Goal: Task Accomplishment & Management: Use online tool/utility

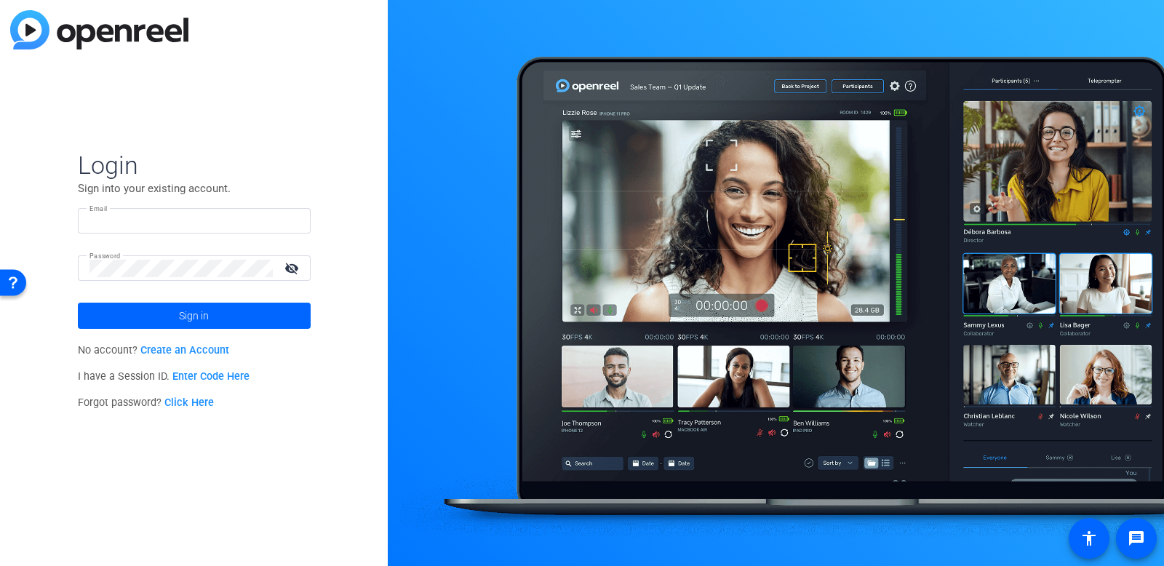
type input "kelly-anthony@bisk.com"
click at [263, 326] on span at bounding box center [194, 315] width 233 height 35
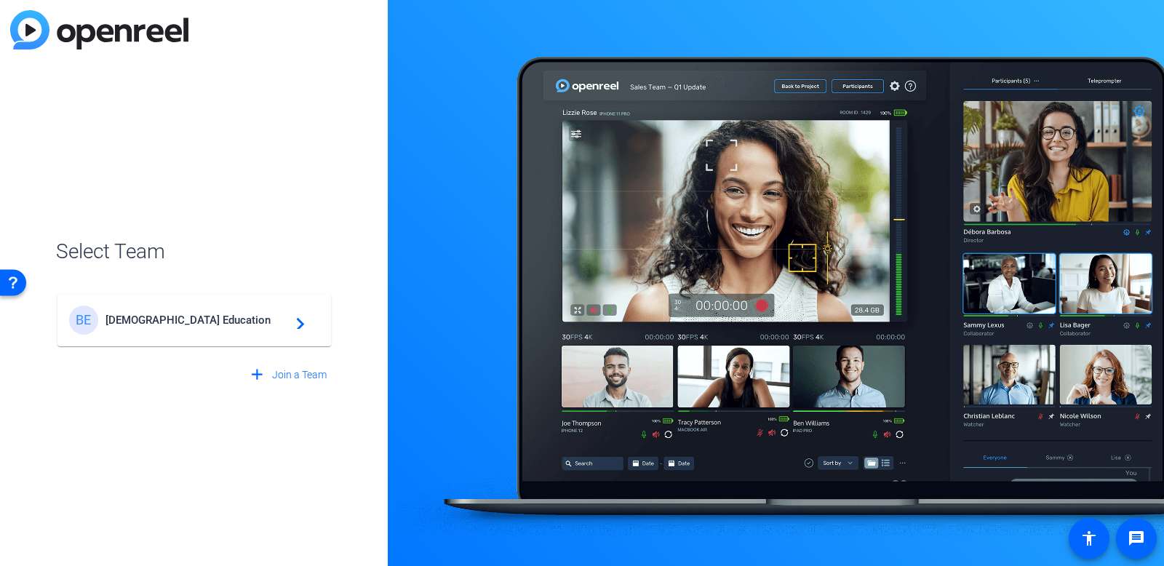
click at [262, 325] on span "Bisk Education" at bounding box center [196, 319] width 182 height 13
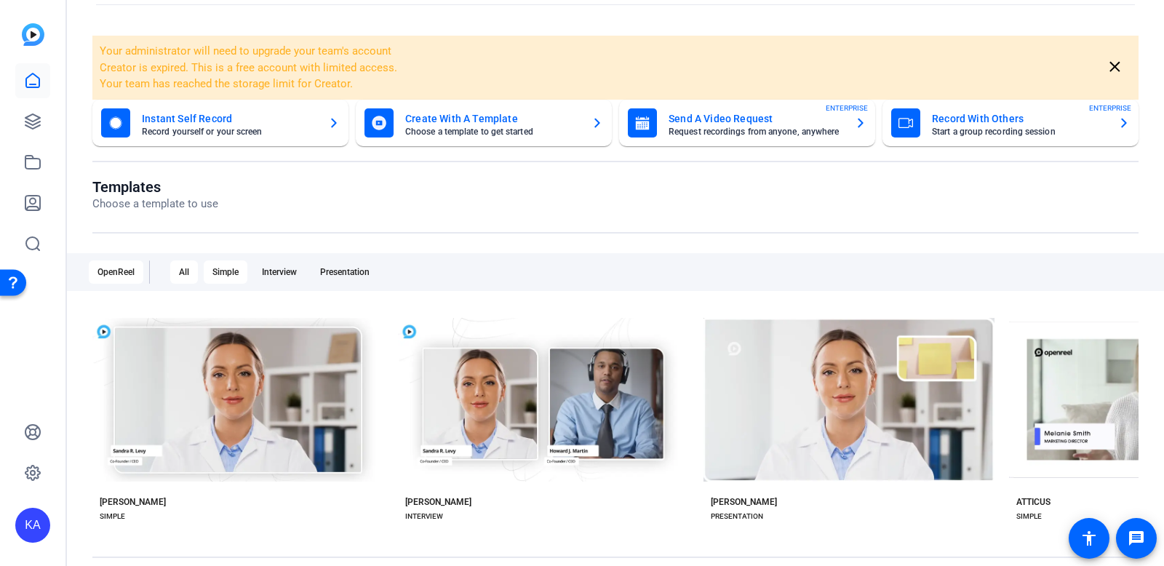
scroll to position [60, 0]
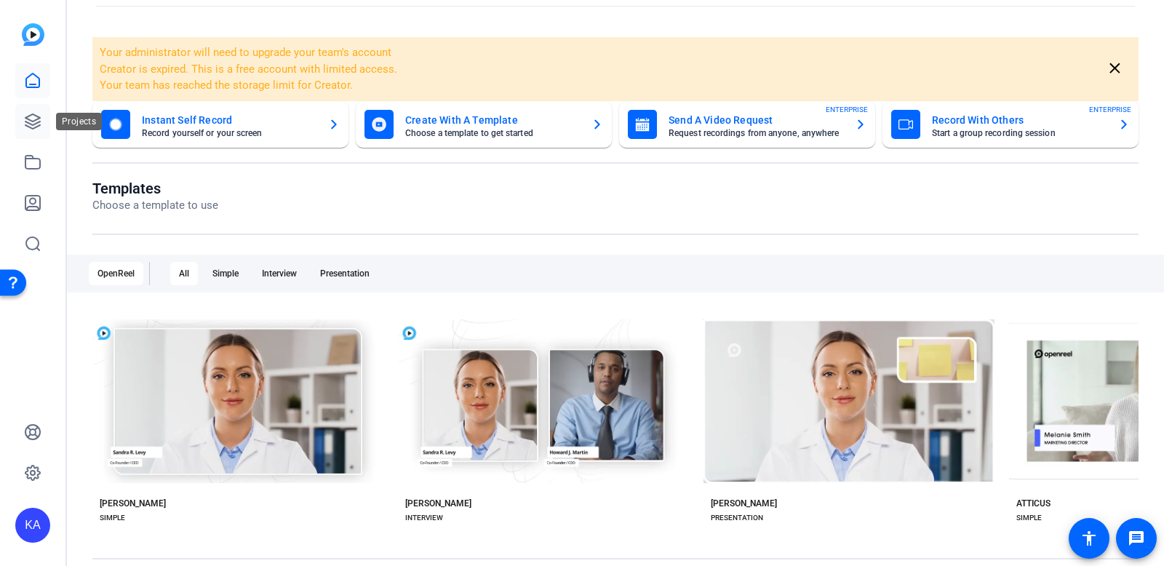
click at [34, 127] on icon at bounding box center [32, 121] width 17 height 17
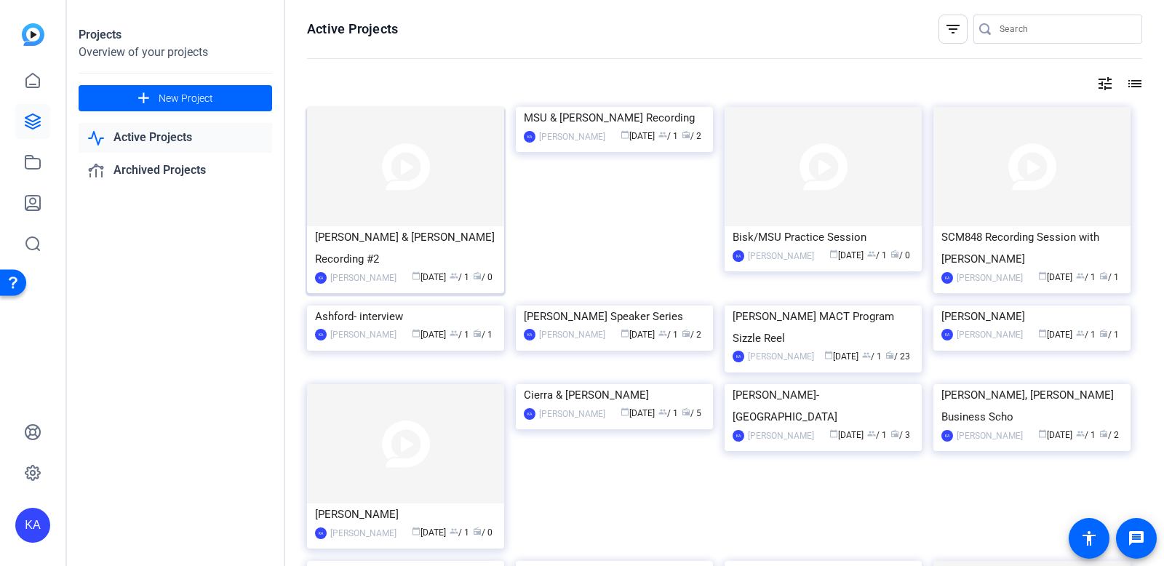
click at [392, 191] on img at bounding box center [405, 166] width 197 height 119
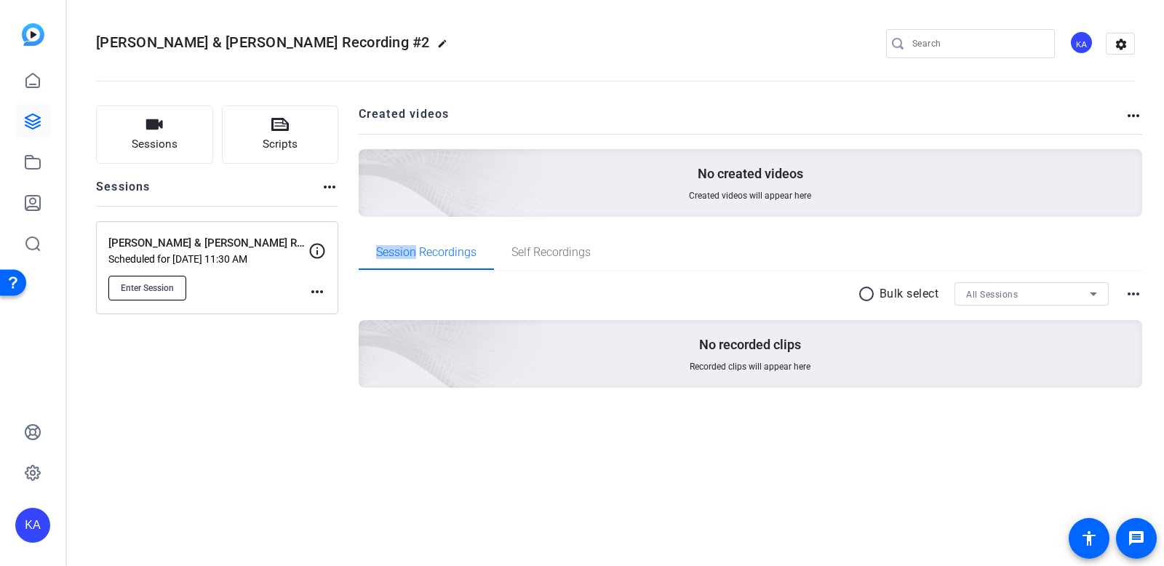
click at [153, 287] on span "Enter Session" at bounding box center [147, 288] width 53 height 12
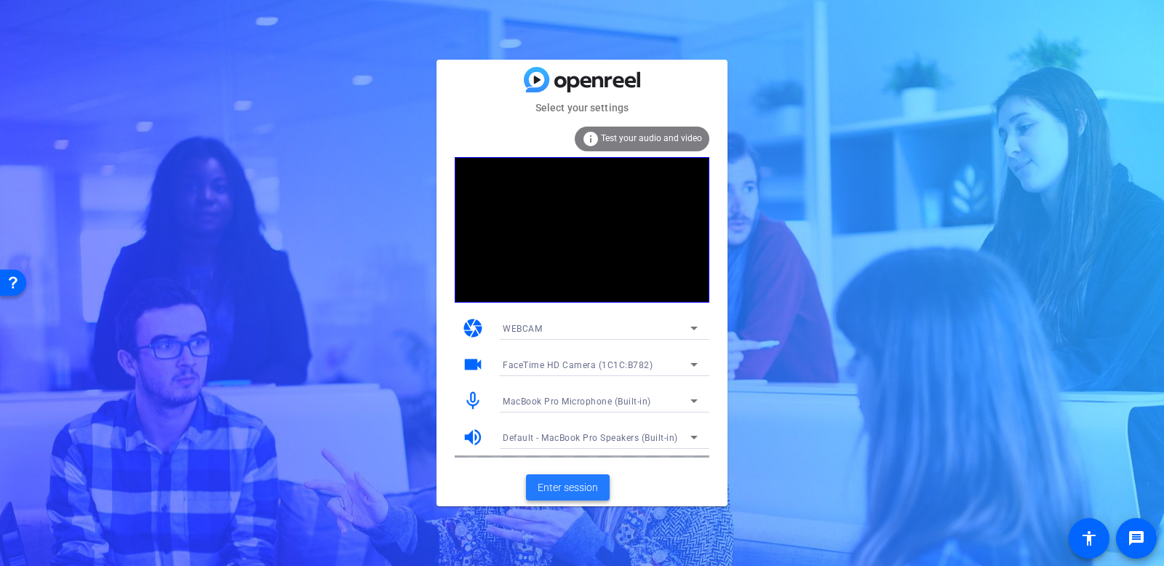
click at [594, 484] on span "Enter session" at bounding box center [567, 487] width 60 height 15
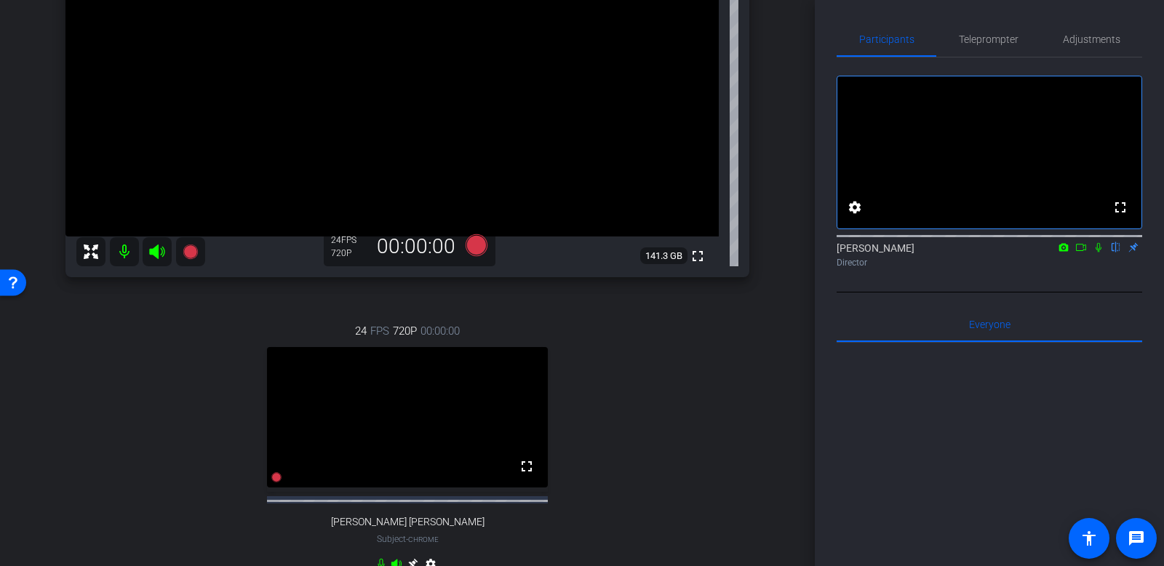
scroll to position [282, 0]
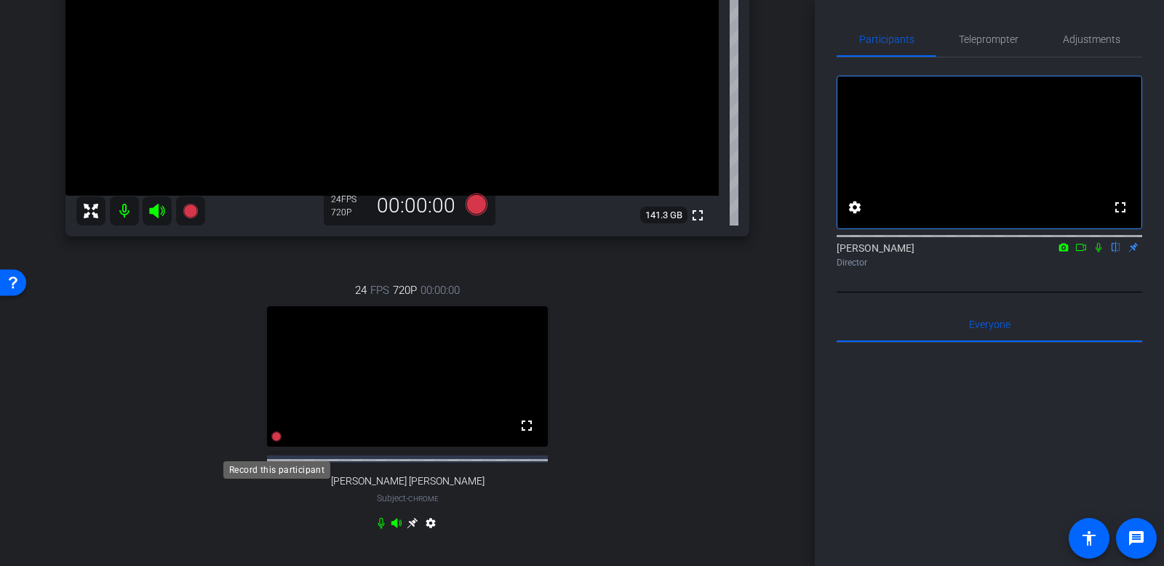
click at [275, 441] on icon at bounding box center [276, 436] width 10 height 10
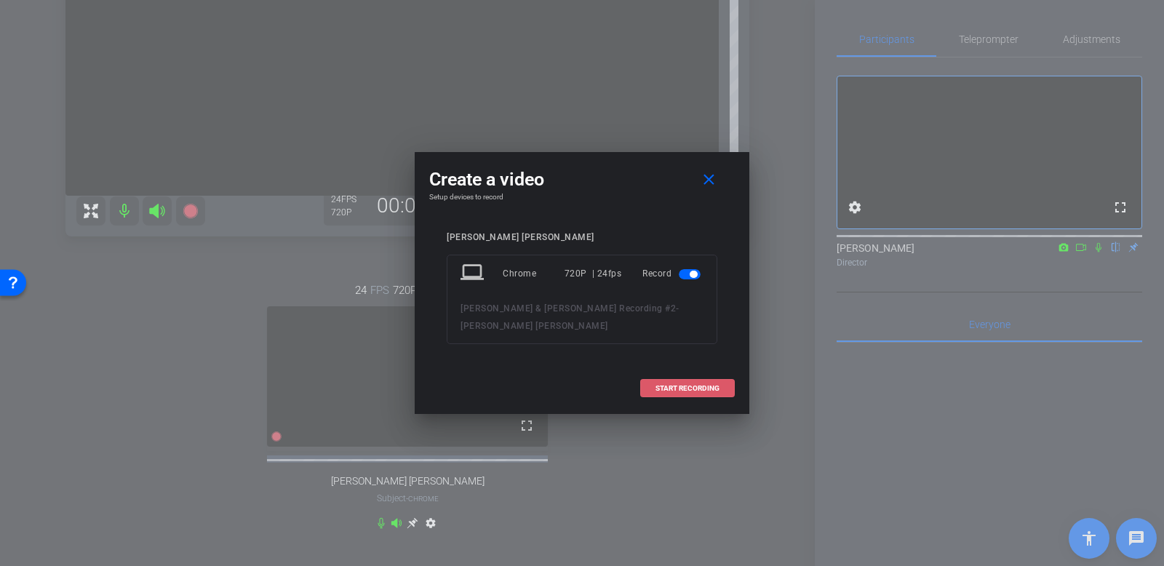
click at [664, 385] on span "START RECORDING" at bounding box center [687, 388] width 64 height 7
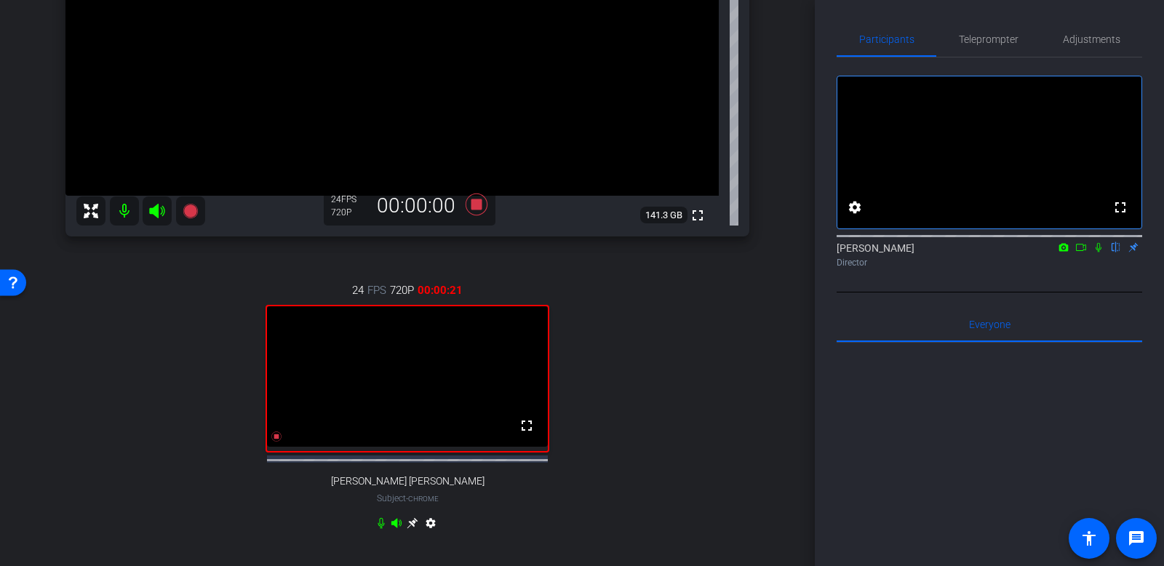
click at [1097, 252] on icon at bounding box center [1098, 247] width 12 height 10
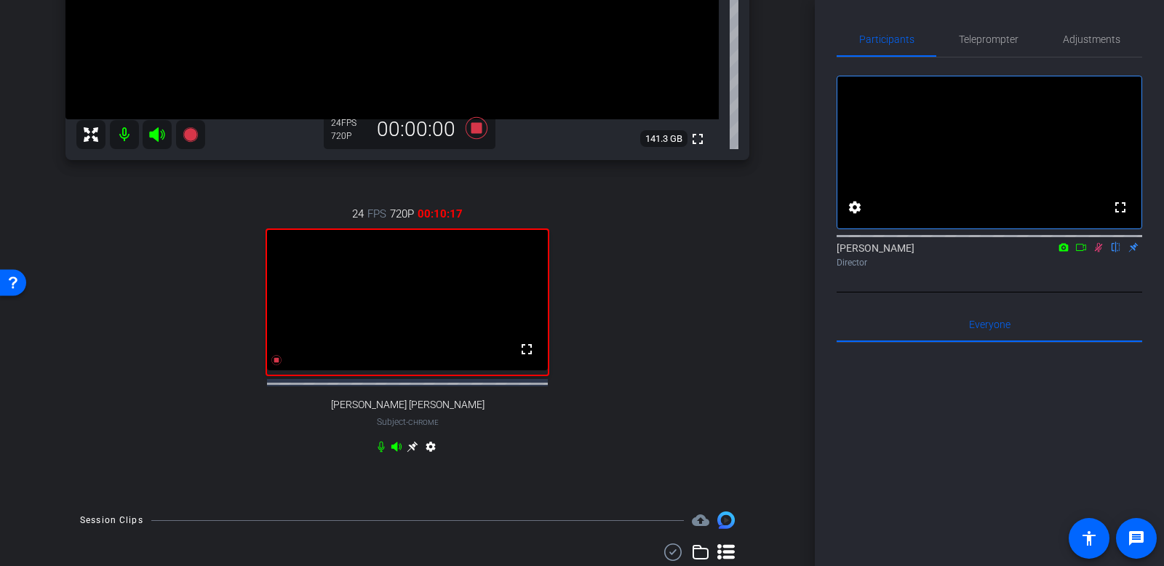
scroll to position [351, 0]
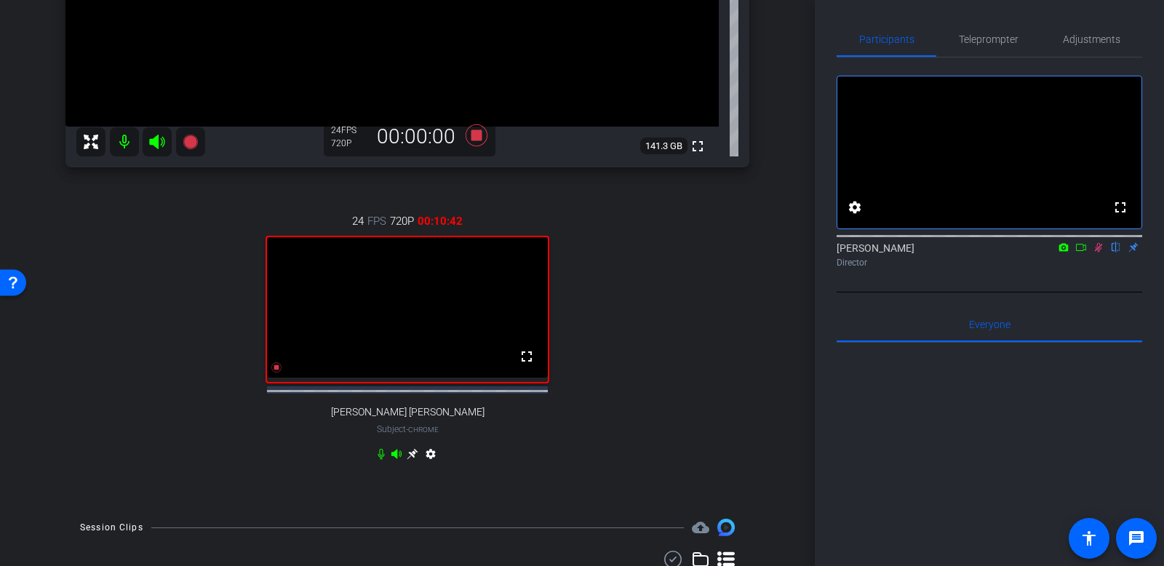
click at [1079, 252] on icon at bounding box center [1081, 247] width 12 height 10
click at [1079, 268] on div "Kelly Anthony Director" at bounding box center [988, 255] width 305 height 28
click at [1098, 252] on icon at bounding box center [1098, 247] width 12 height 10
click at [275, 372] on icon at bounding box center [276, 367] width 10 height 10
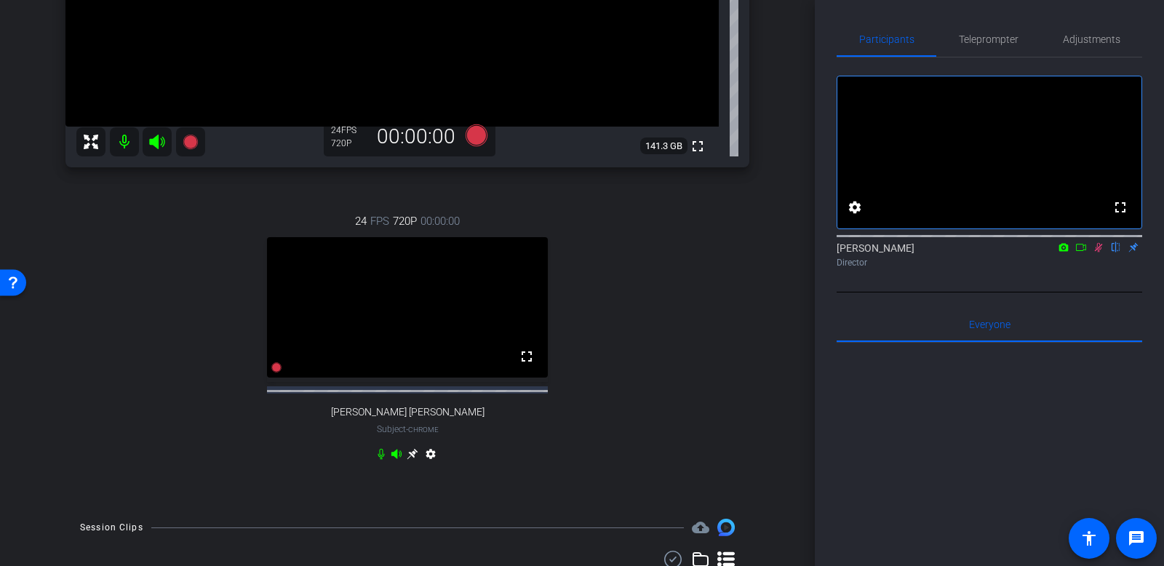
click at [1098, 252] on icon at bounding box center [1099, 247] width 8 height 9
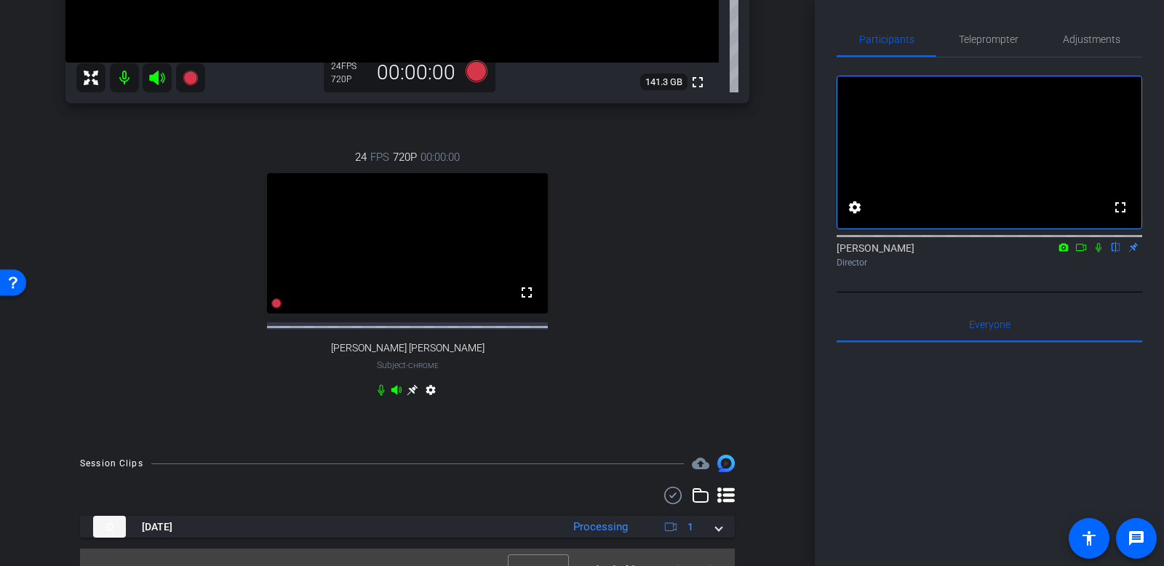
scroll to position [452, 0]
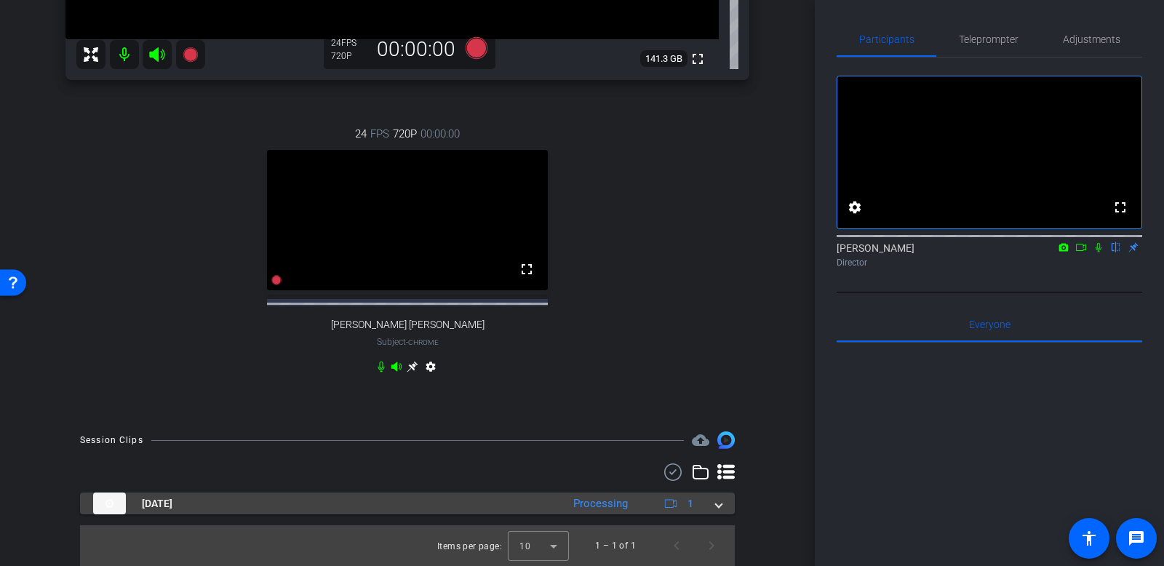
click at [719, 509] on span at bounding box center [719, 503] width 6 height 15
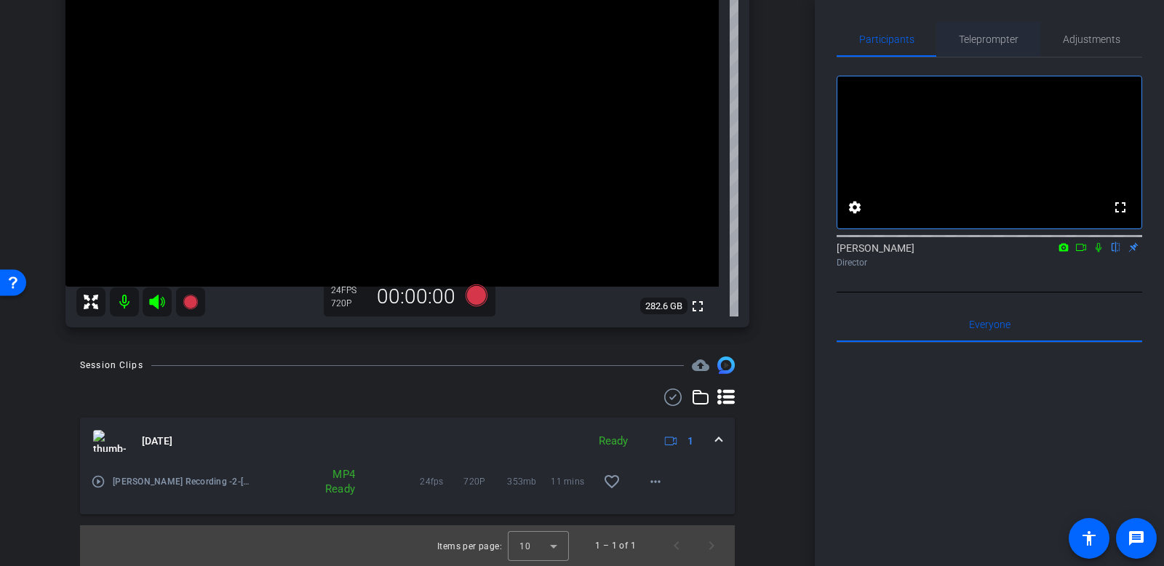
scroll to position [191, 0]
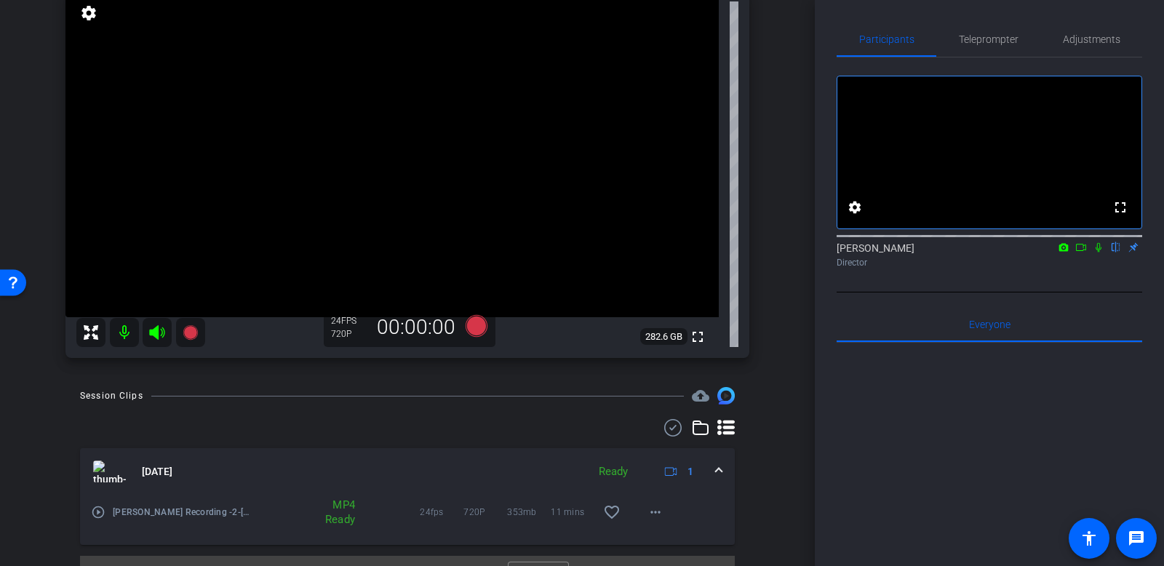
click at [778, 298] on div "arrow_back Keith & Bisk Recording #2 Back to project Send invite account_box gr…" at bounding box center [407, 122] width 815 height 566
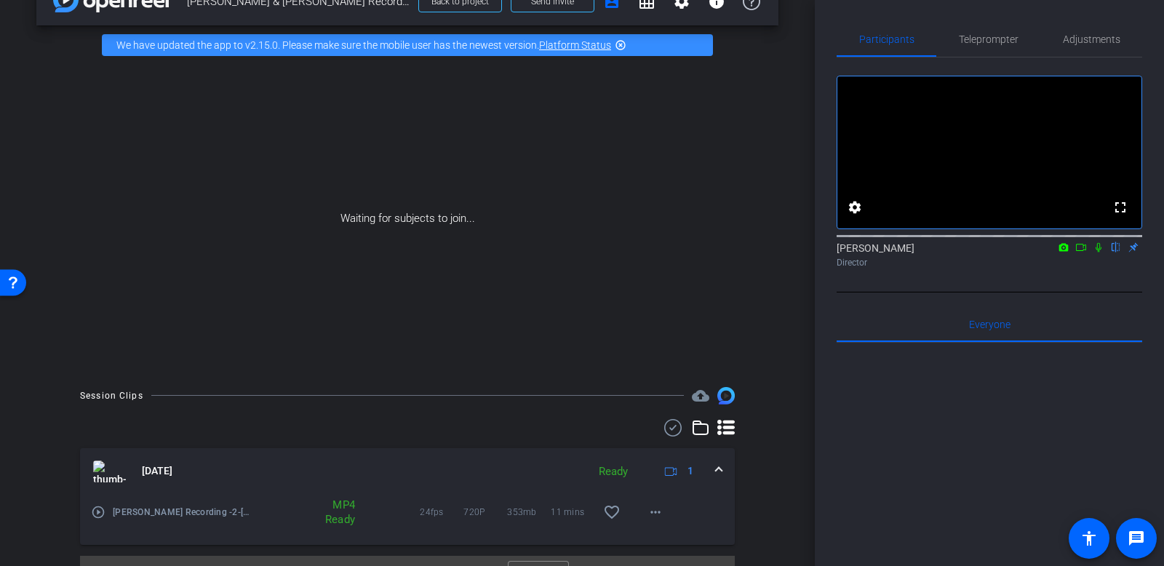
scroll to position [0, 0]
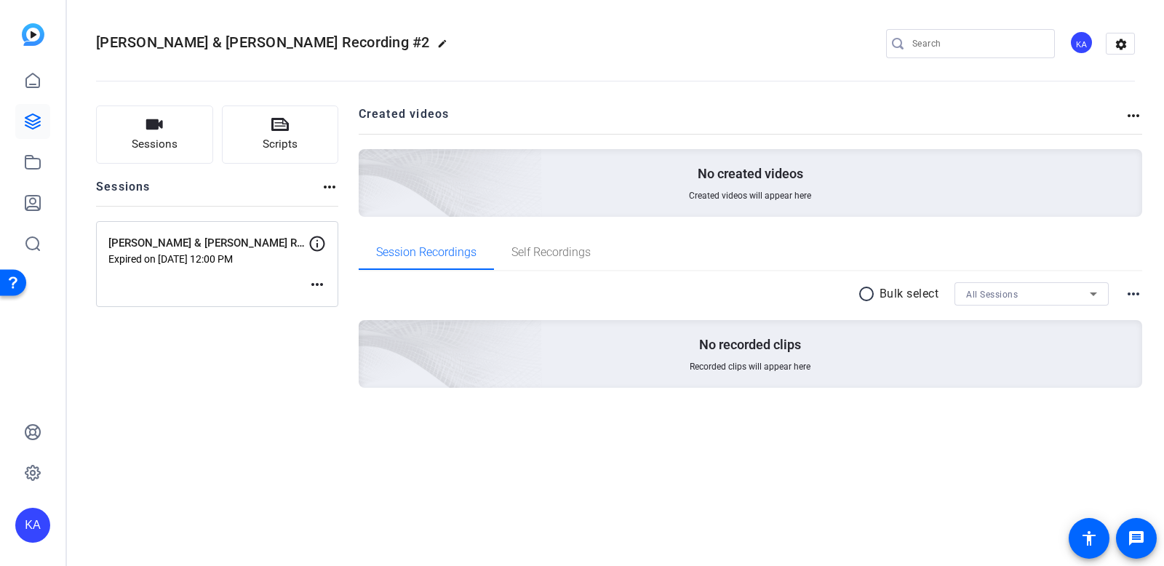
click at [611, 60] on openreel-divider-bar at bounding box center [615, 77] width 1039 height 44
